Goal: Task Accomplishment & Management: Manage account settings

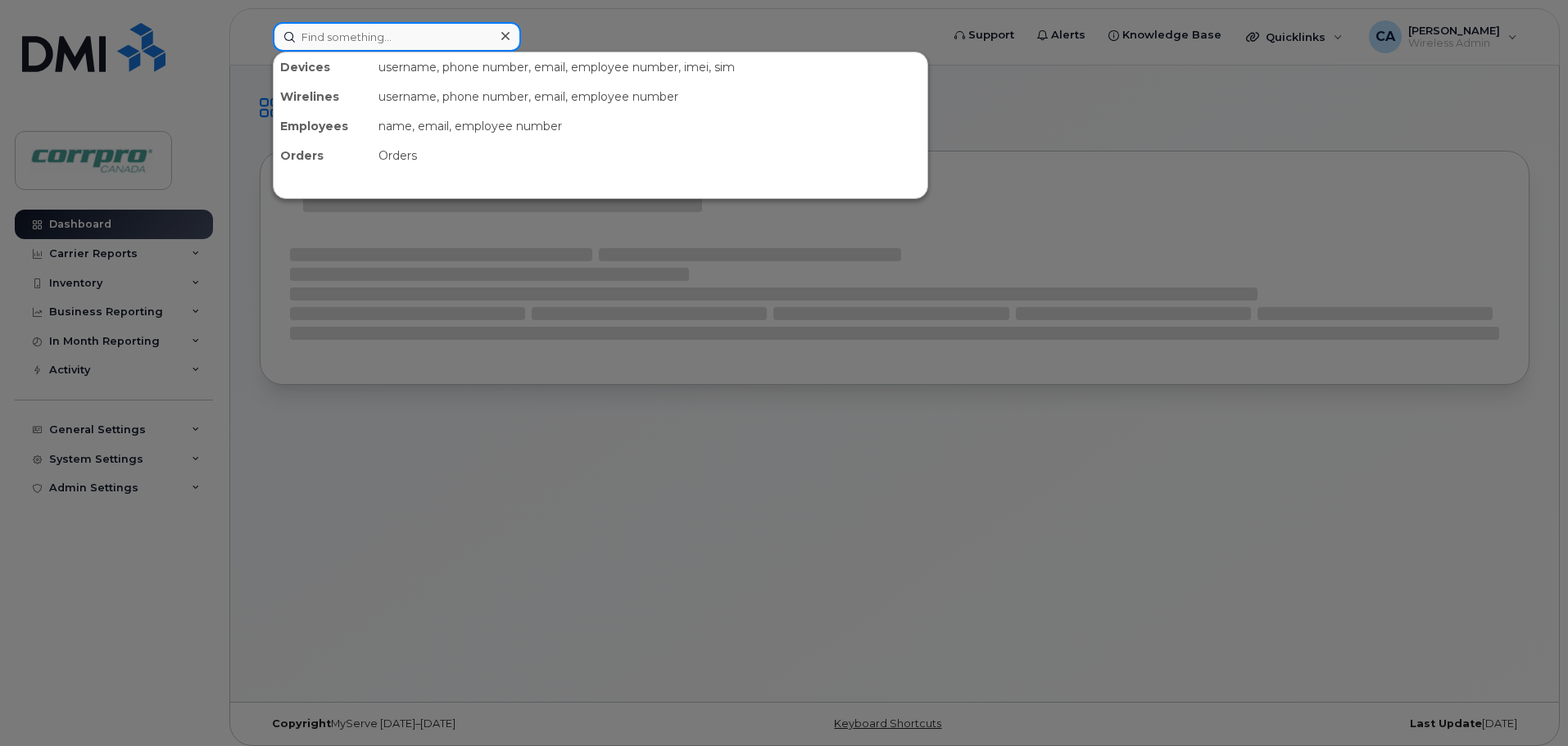
click at [407, 43] on input at bounding box center [396, 37] width 248 height 29
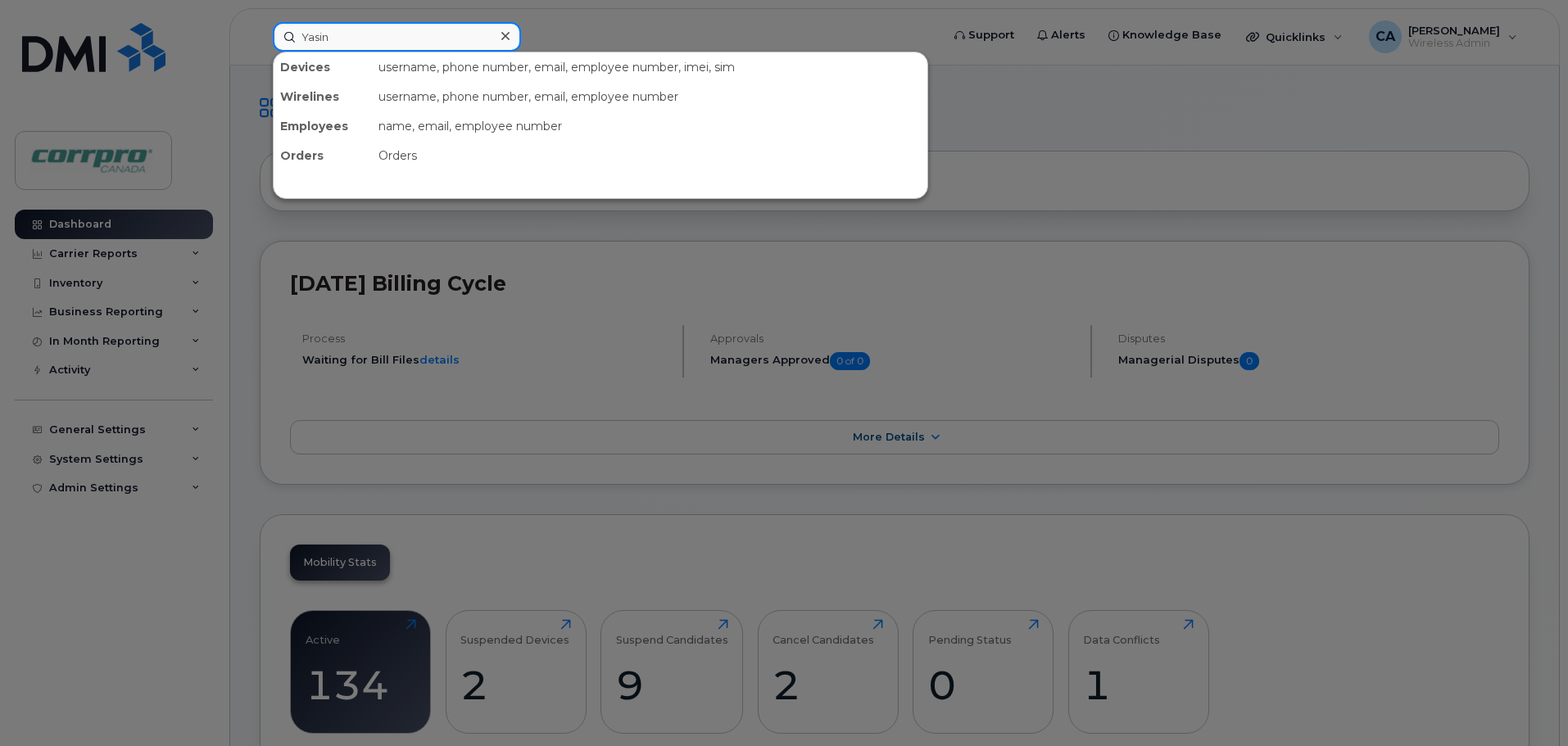
type input "Yasin"
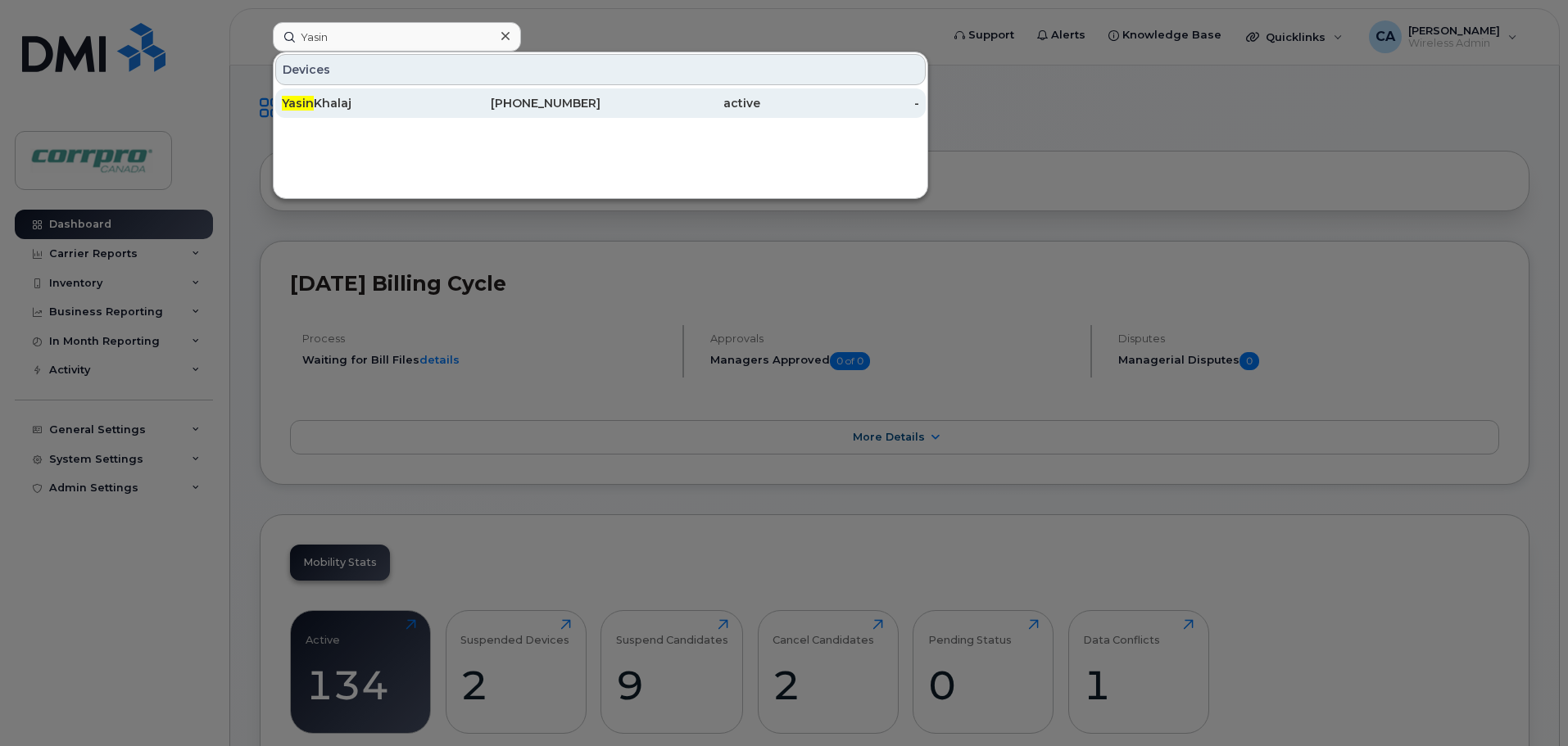
click at [328, 106] on div "[PERSON_NAME]" at bounding box center [362, 103] width 160 height 16
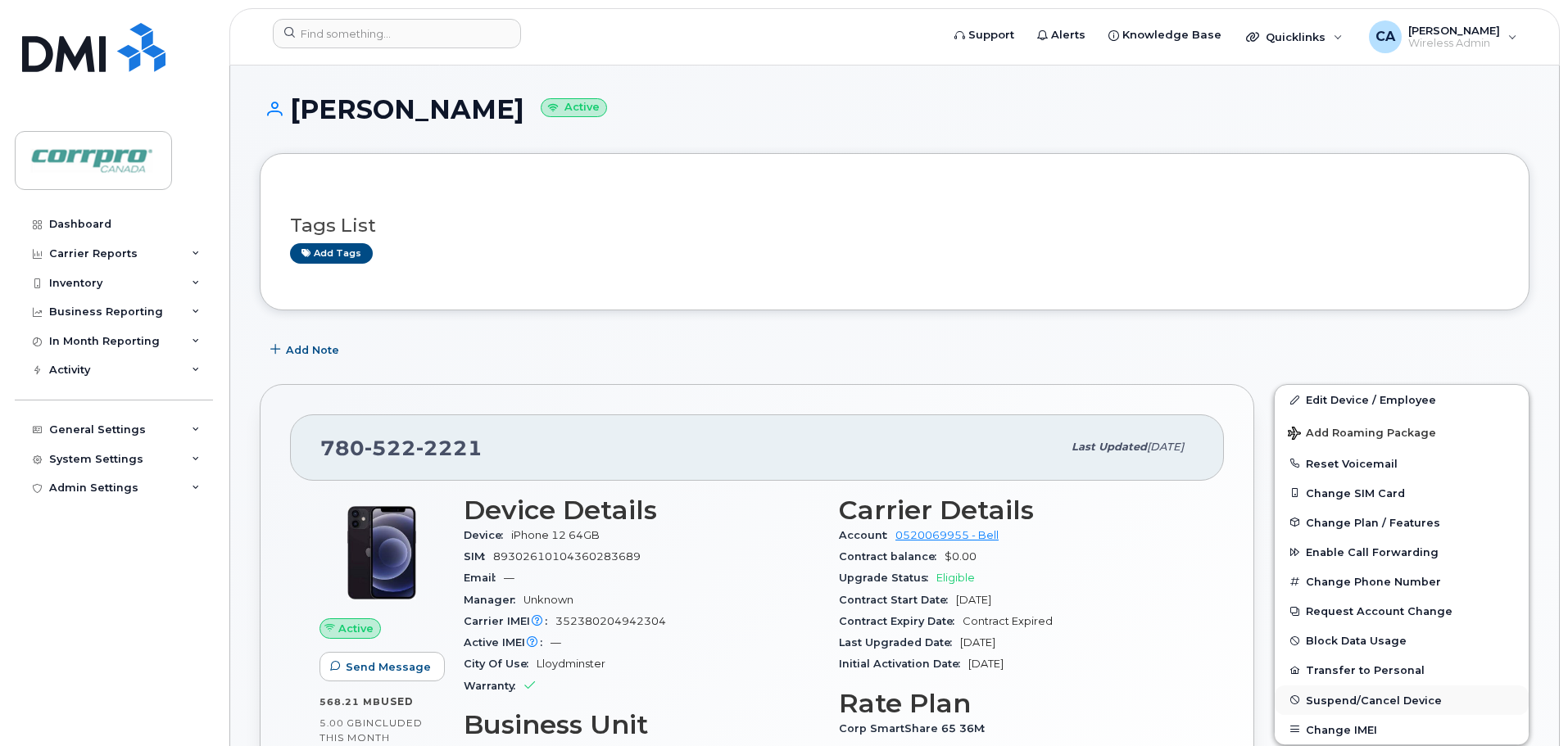
click at [1367, 699] on span "Suspend/Cancel Device" at bounding box center [1374, 700] width 136 height 12
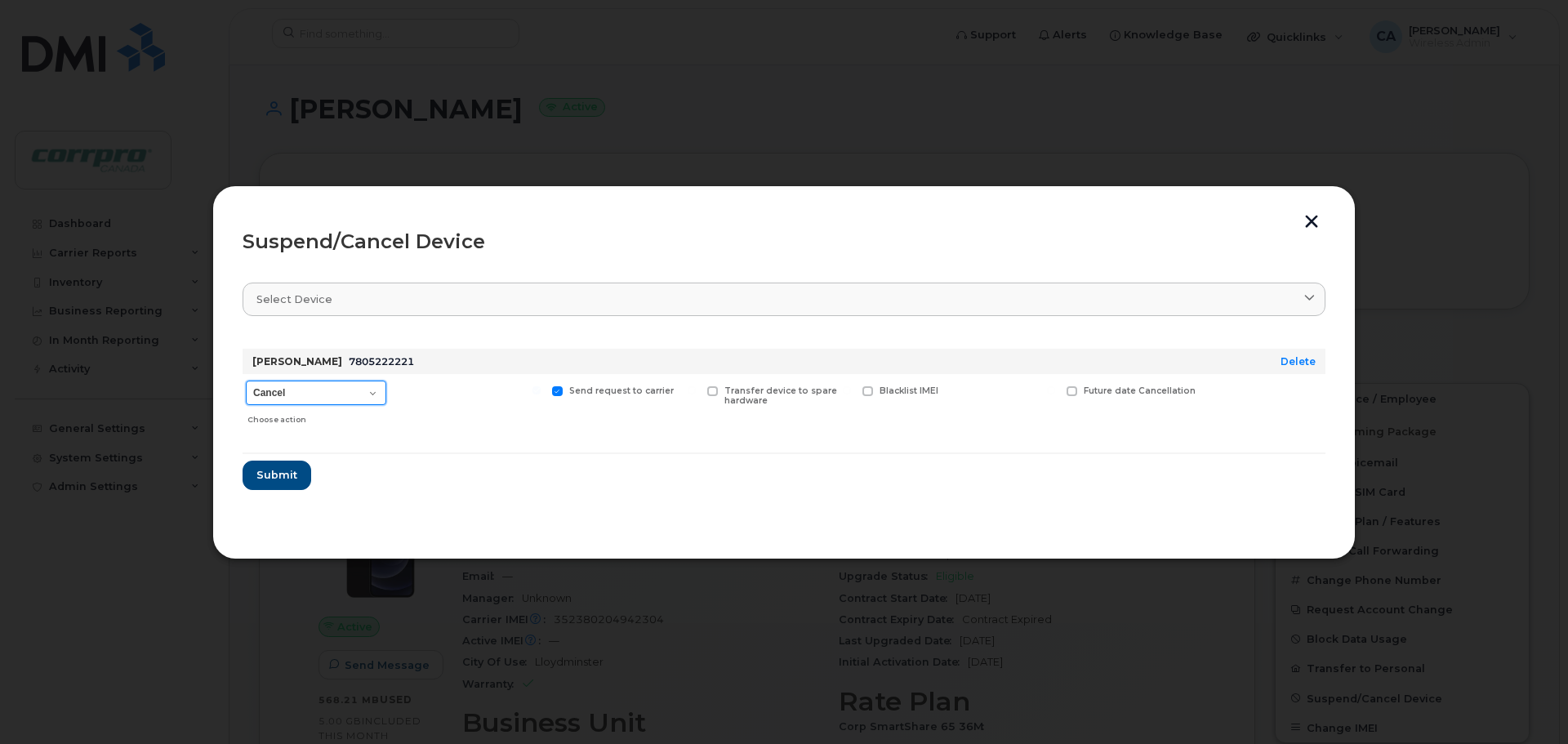
click at [366, 393] on select "Cancel Suspend - Extend Suspension Suspend - Reduced Rate Suspend - Full Rate S…" at bounding box center [316, 393] width 141 height 25
select select "[object Object]"
click at [246, 381] on select "Cancel Suspend - Extend Suspension Suspend - Reduced Rate Suspend - Full Rate S…" at bounding box center [316, 393] width 141 height 25
click at [278, 481] on span "Submit" at bounding box center [276, 475] width 41 height 15
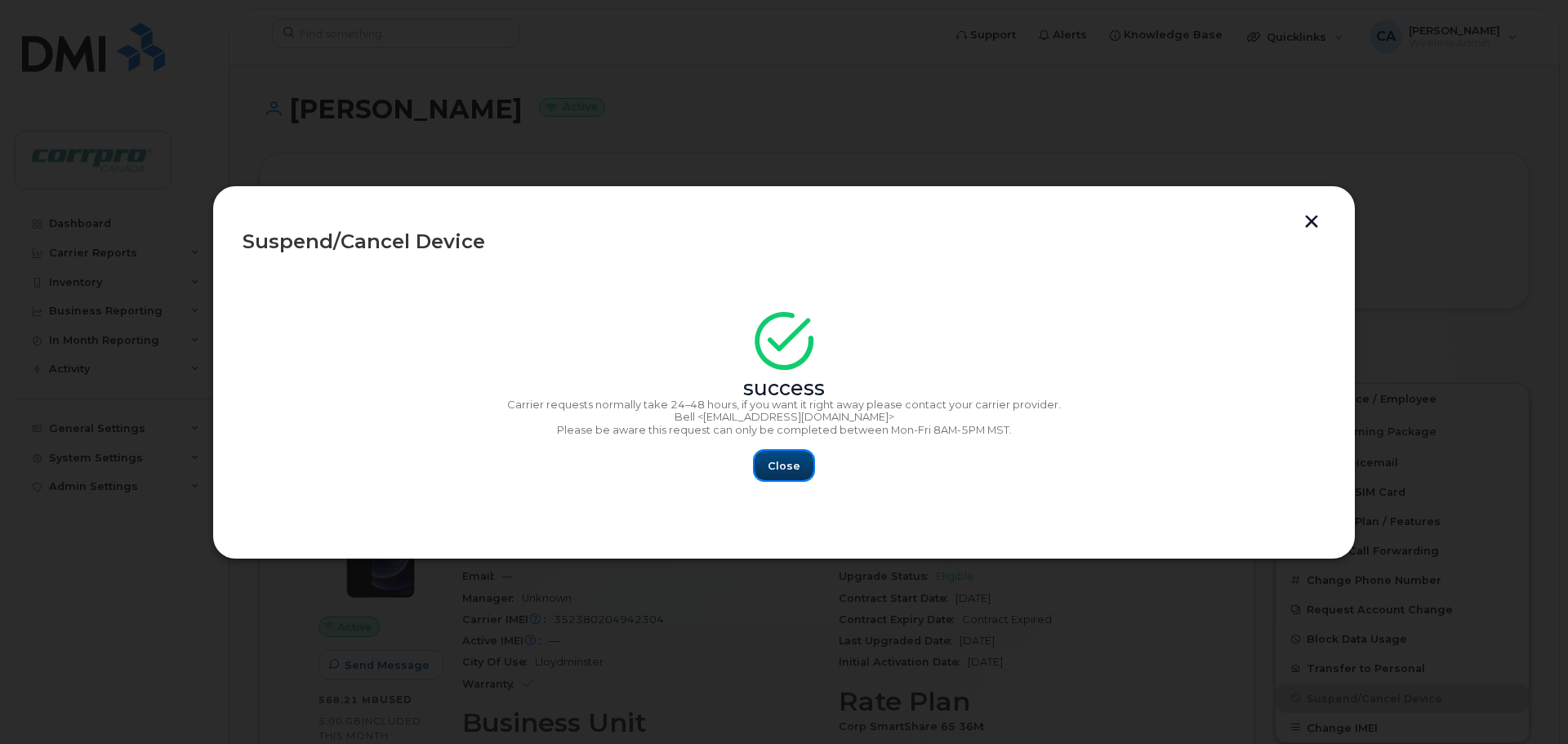
click at [793, 473] on span "Close" at bounding box center [784, 466] width 33 height 15
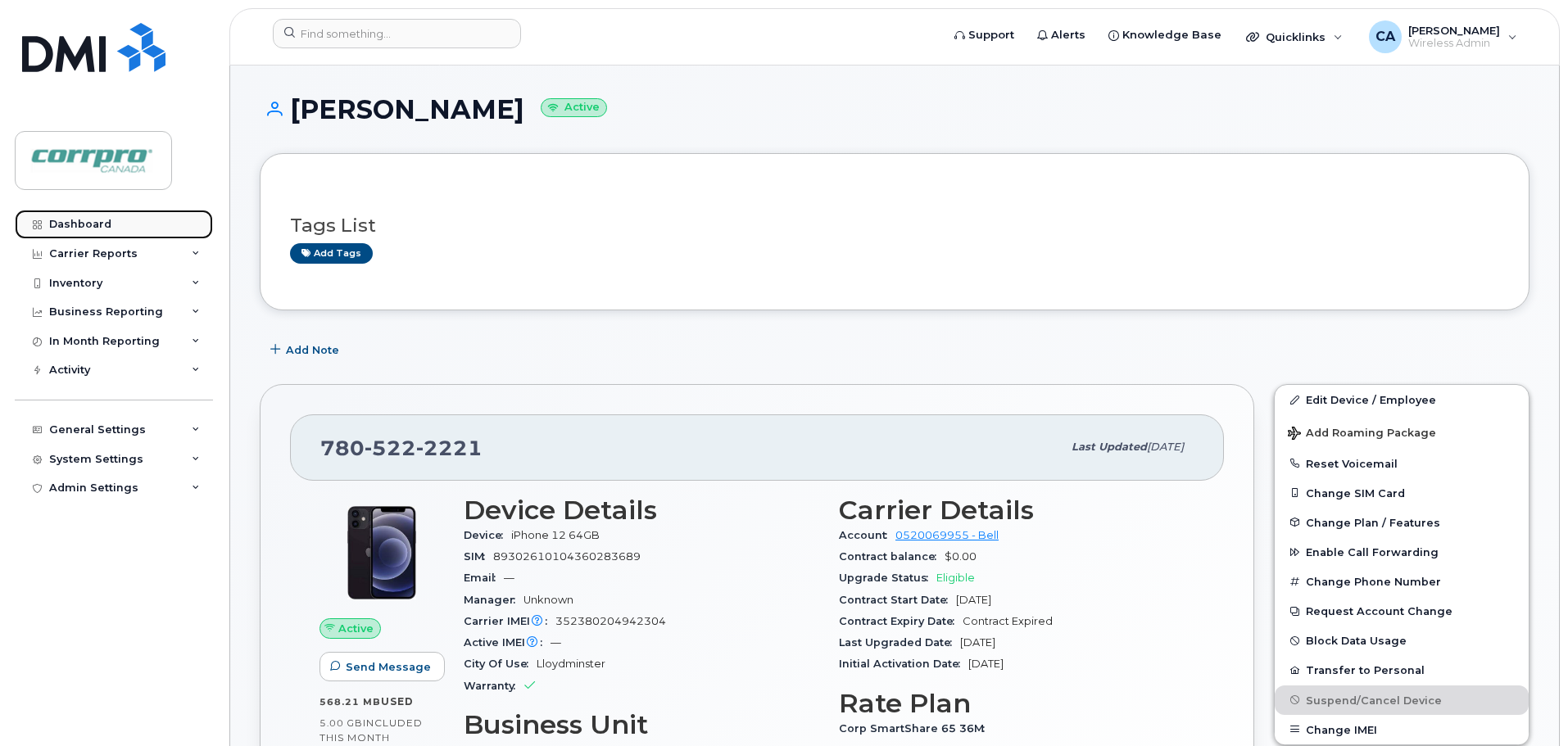
click at [79, 230] on div "Dashboard" at bounding box center [80, 223] width 62 height 13
